Goal: Information Seeking & Learning: Check status

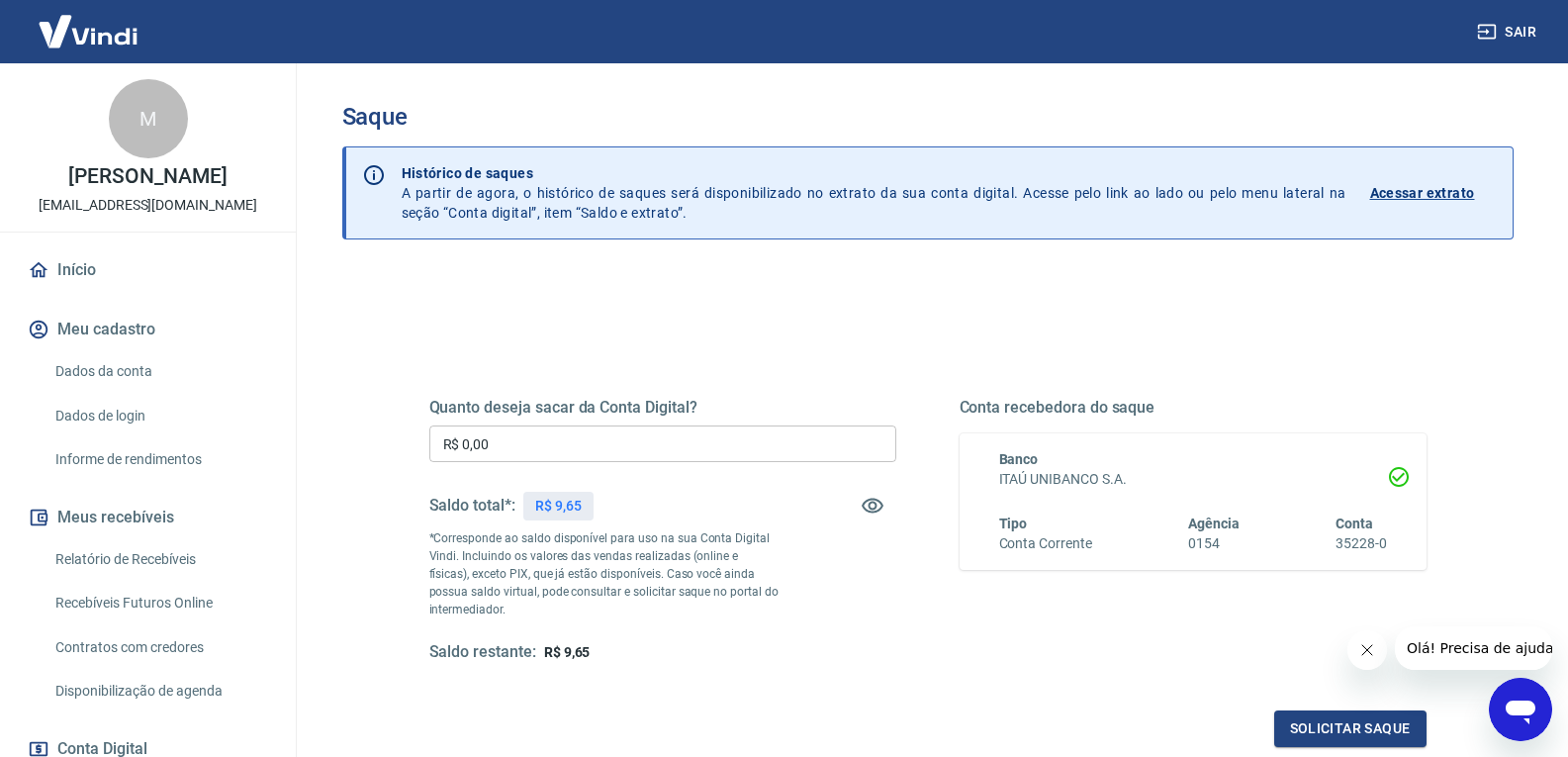
click at [78, 263] on link "Início" at bounding box center [147, 270] width 248 height 44
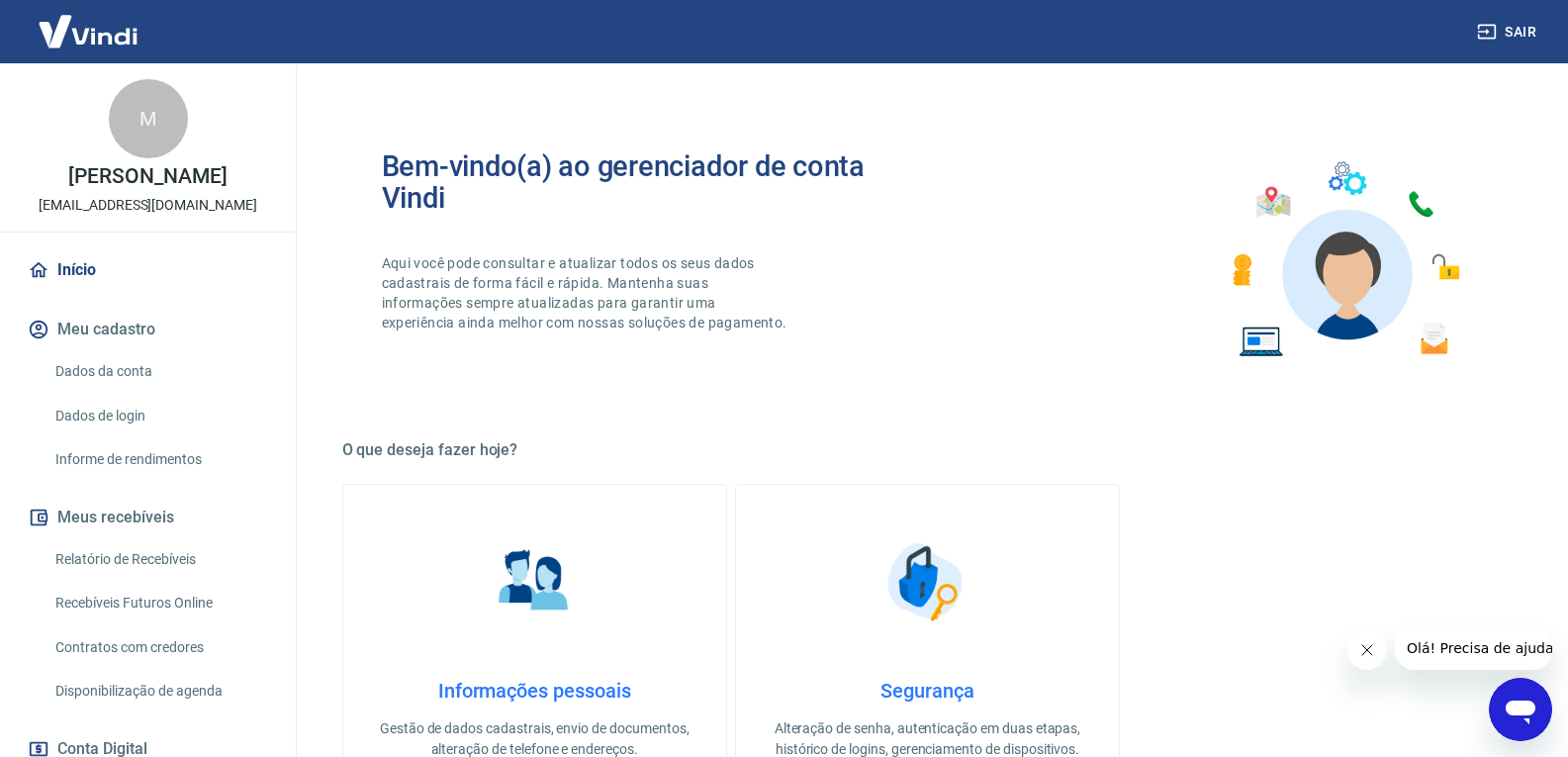
click at [154, 553] on link "Relatório de Recebíveis" at bounding box center [159, 559] width 225 height 41
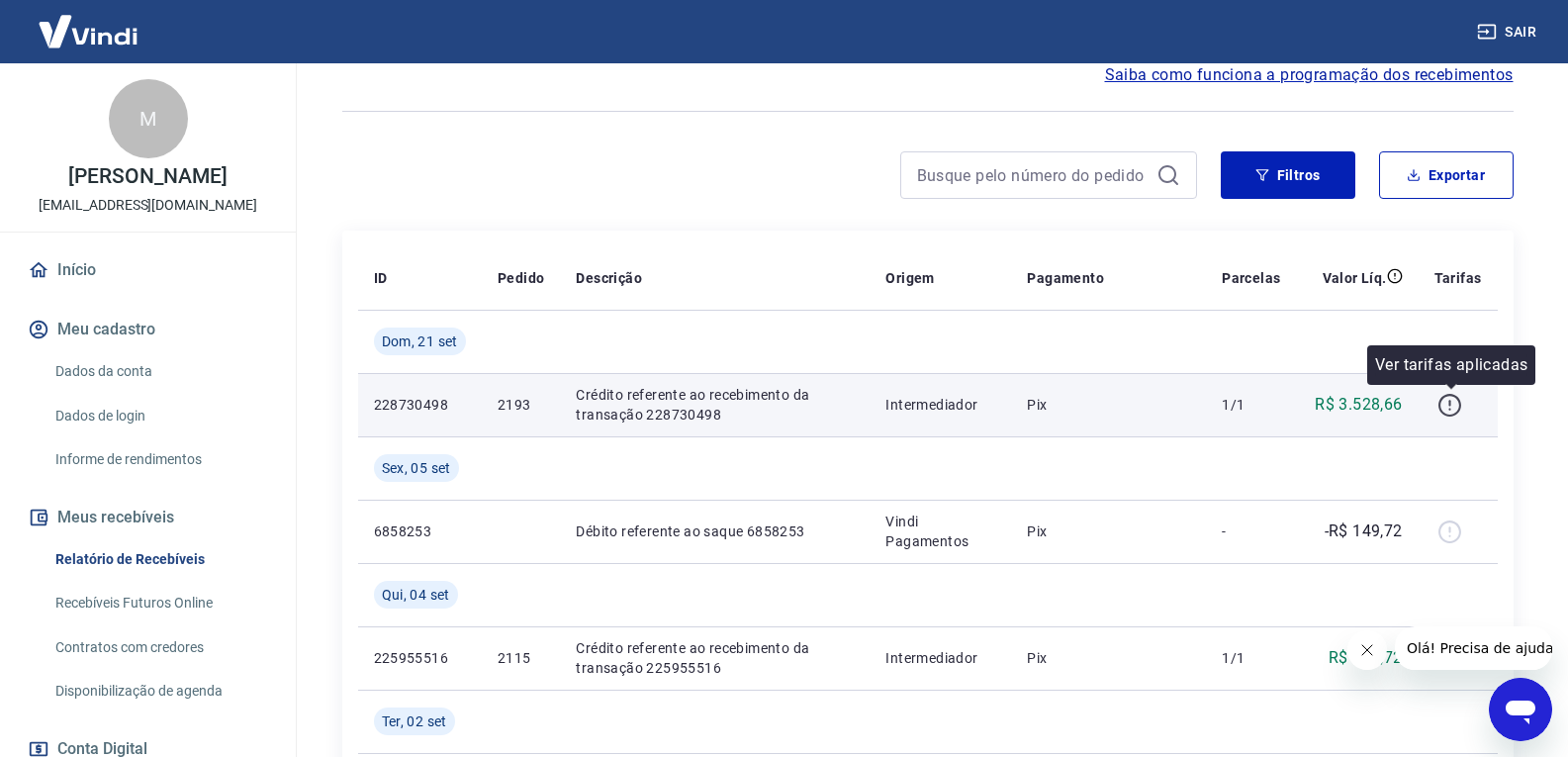
scroll to position [198, 0]
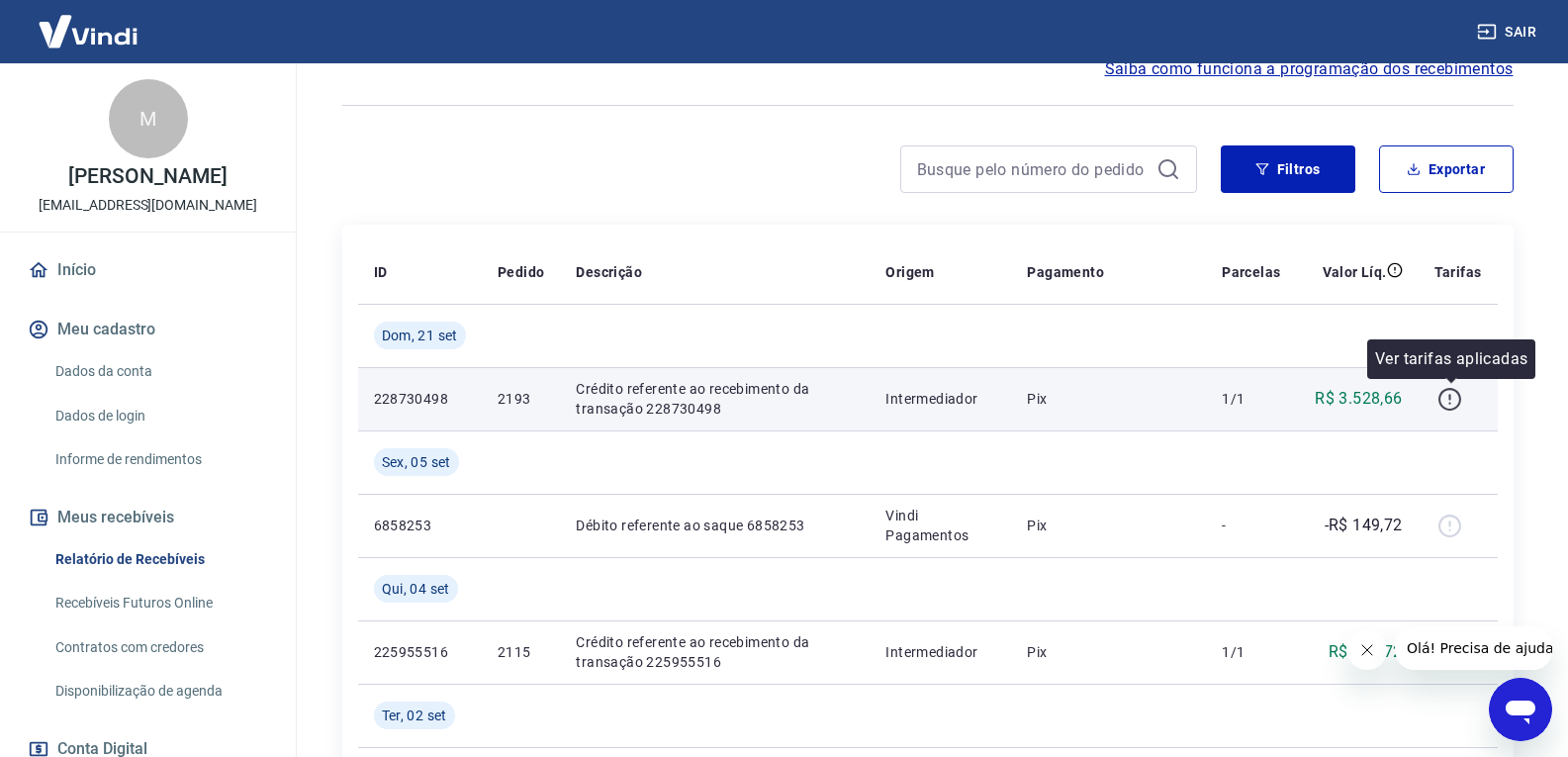
click at [1451, 397] on icon "button" at bounding box center [1450, 397] width 2 height 6
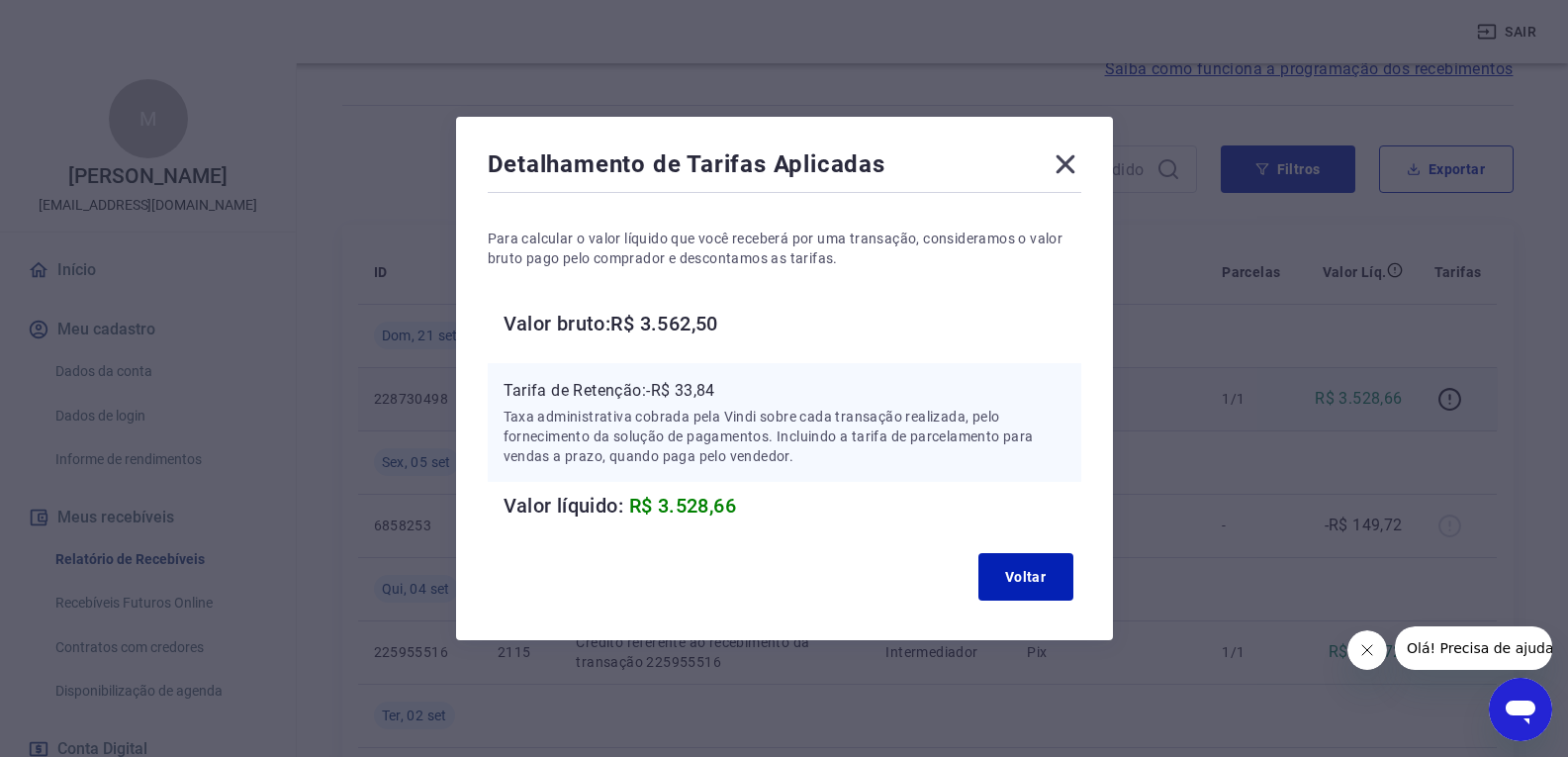
click at [1066, 163] on icon at bounding box center [1066, 164] width 32 height 32
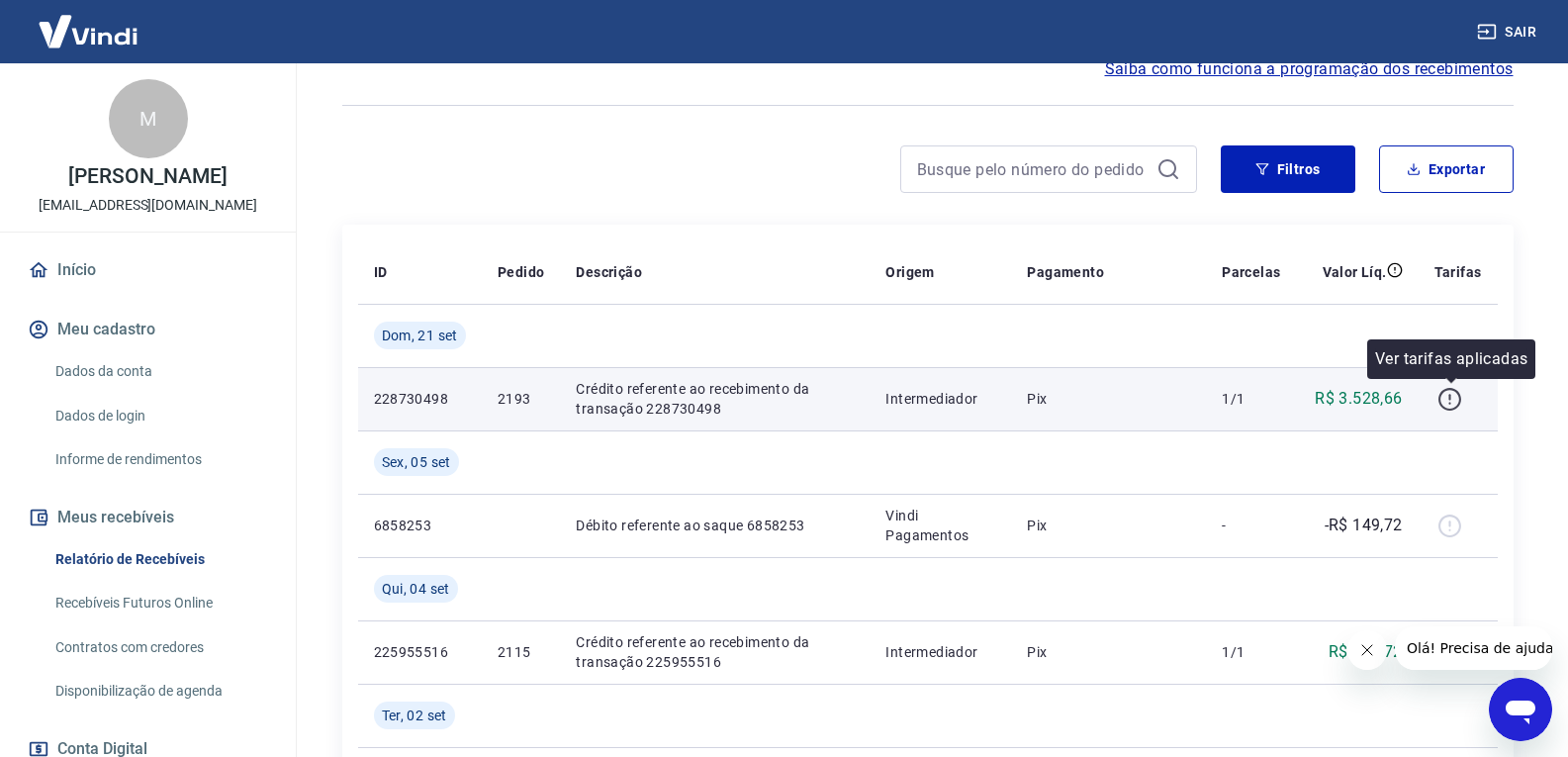
click at [1457, 399] on icon "button" at bounding box center [1449, 399] width 25 height 25
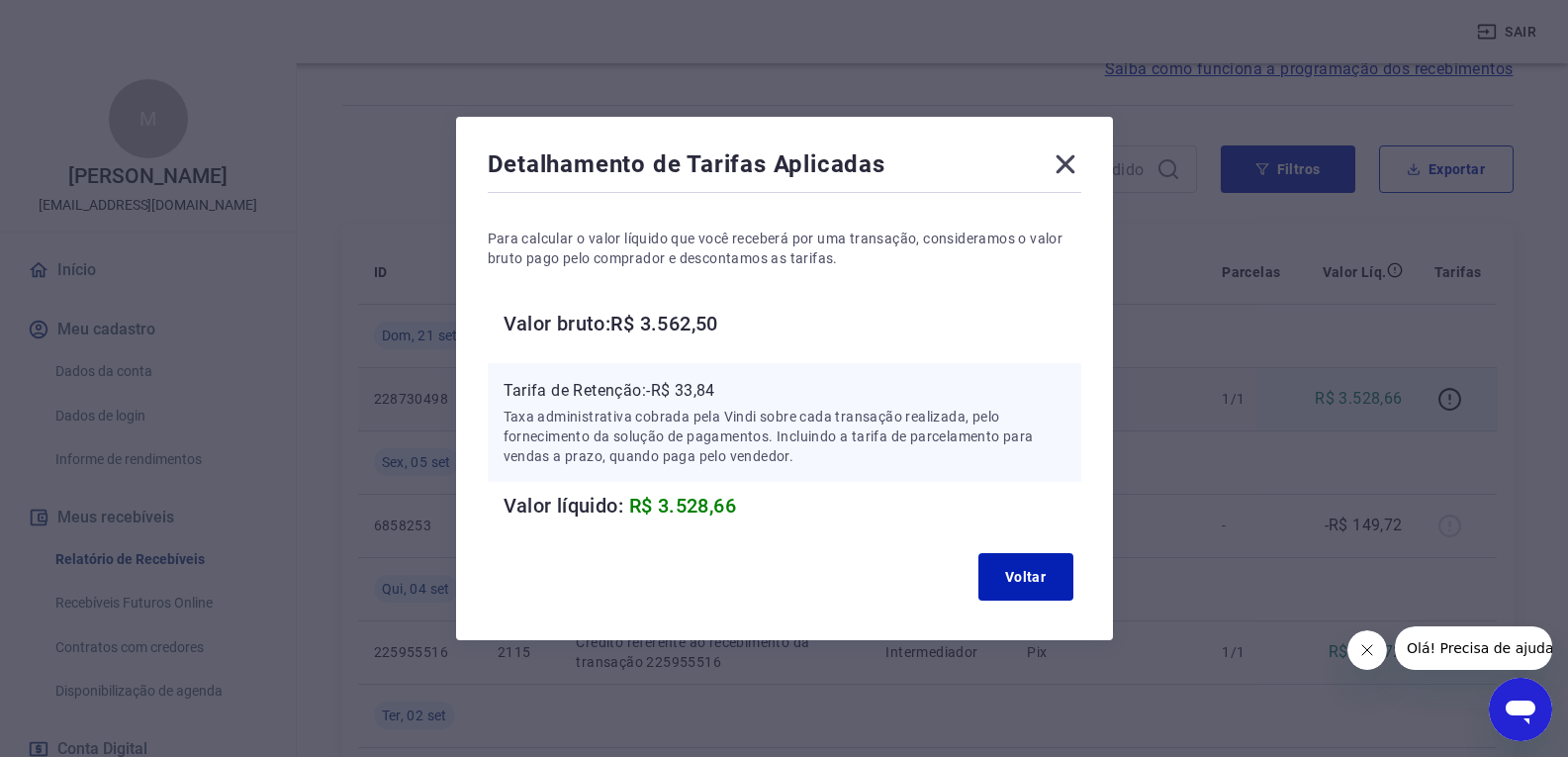
click at [1072, 161] on icon at bounding box center [1065, 164] width 19 height 19
